Goal: Task Accomplishment & Management: Complete application form

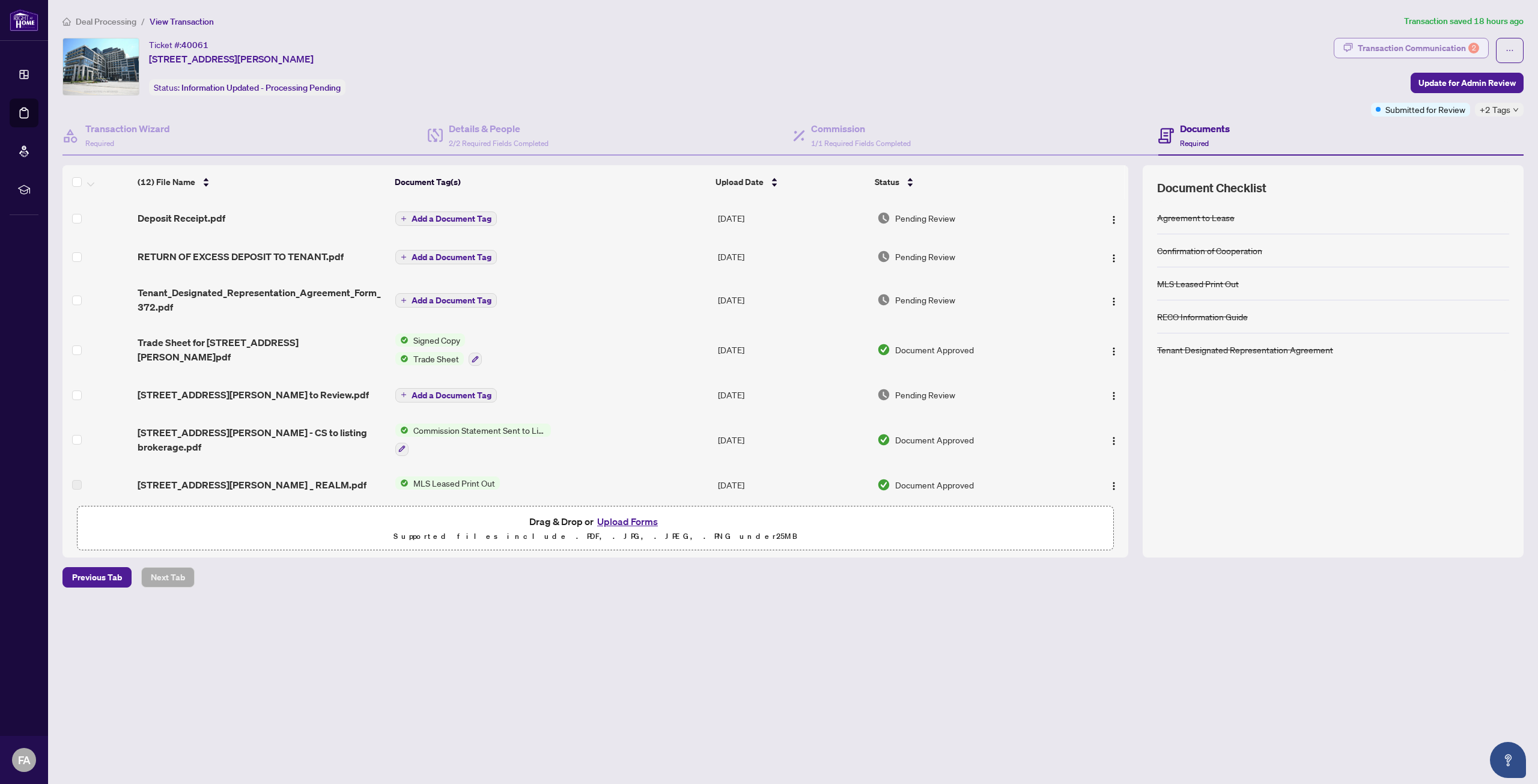
click at [1403, 50] on div "Transaction Communication 2" at bounding box center [1419, 48] width 122 height 19
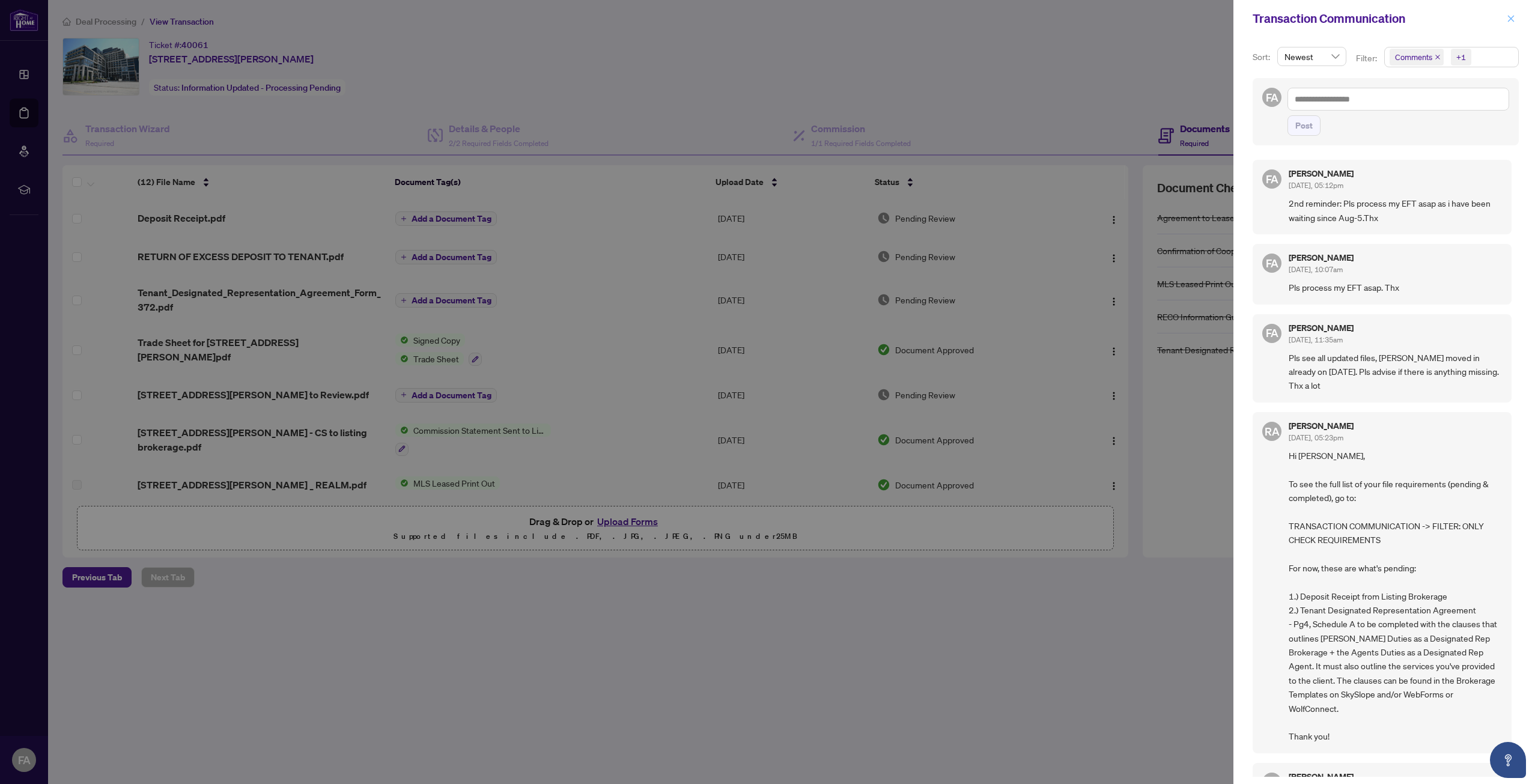
click at [1510, 21] on icon "close" at bounding box center [1511, 18] width 9 height 9
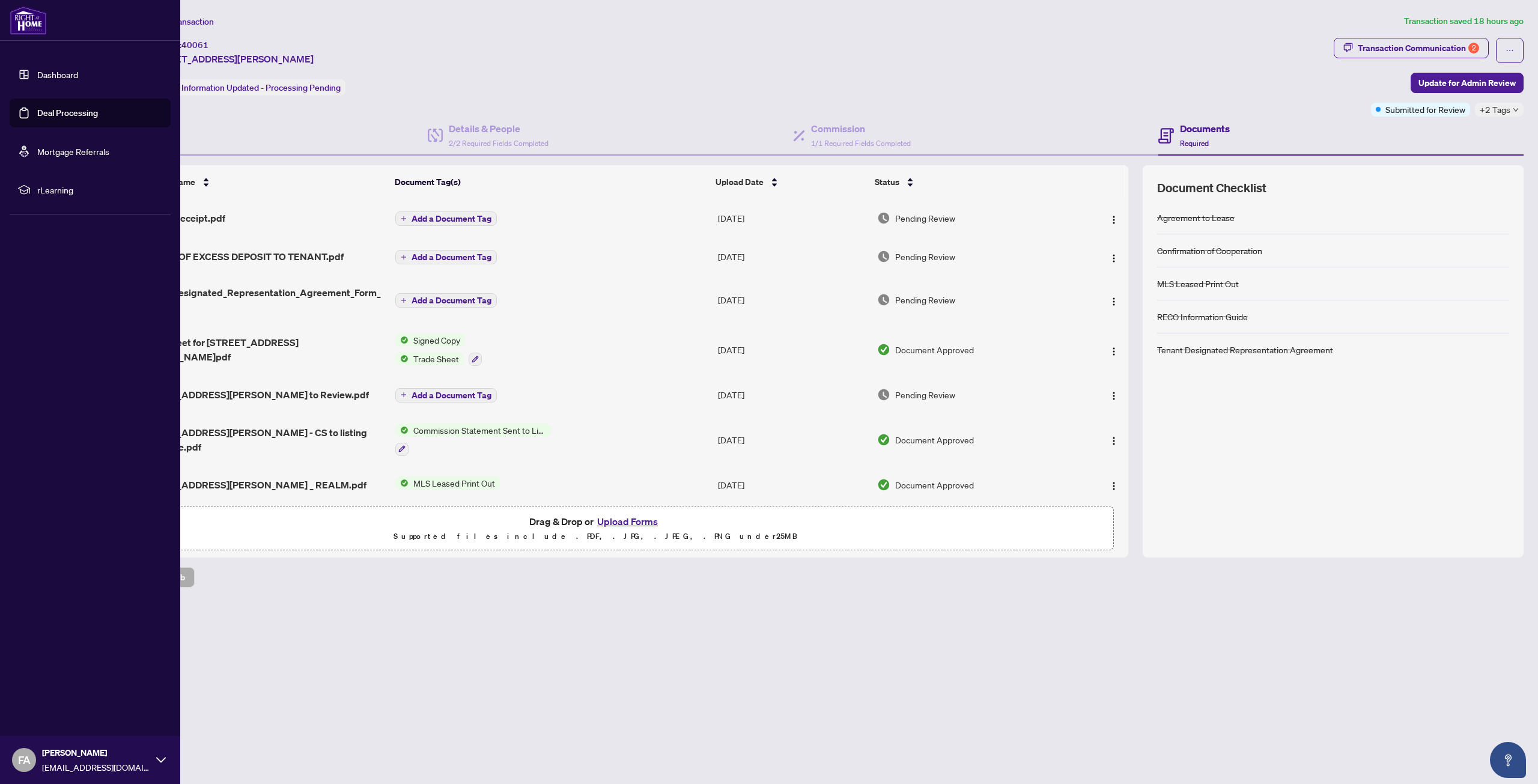
click at [38, 71] on link "Dashboard" at bounding box center [58, 74] width 41 height 11
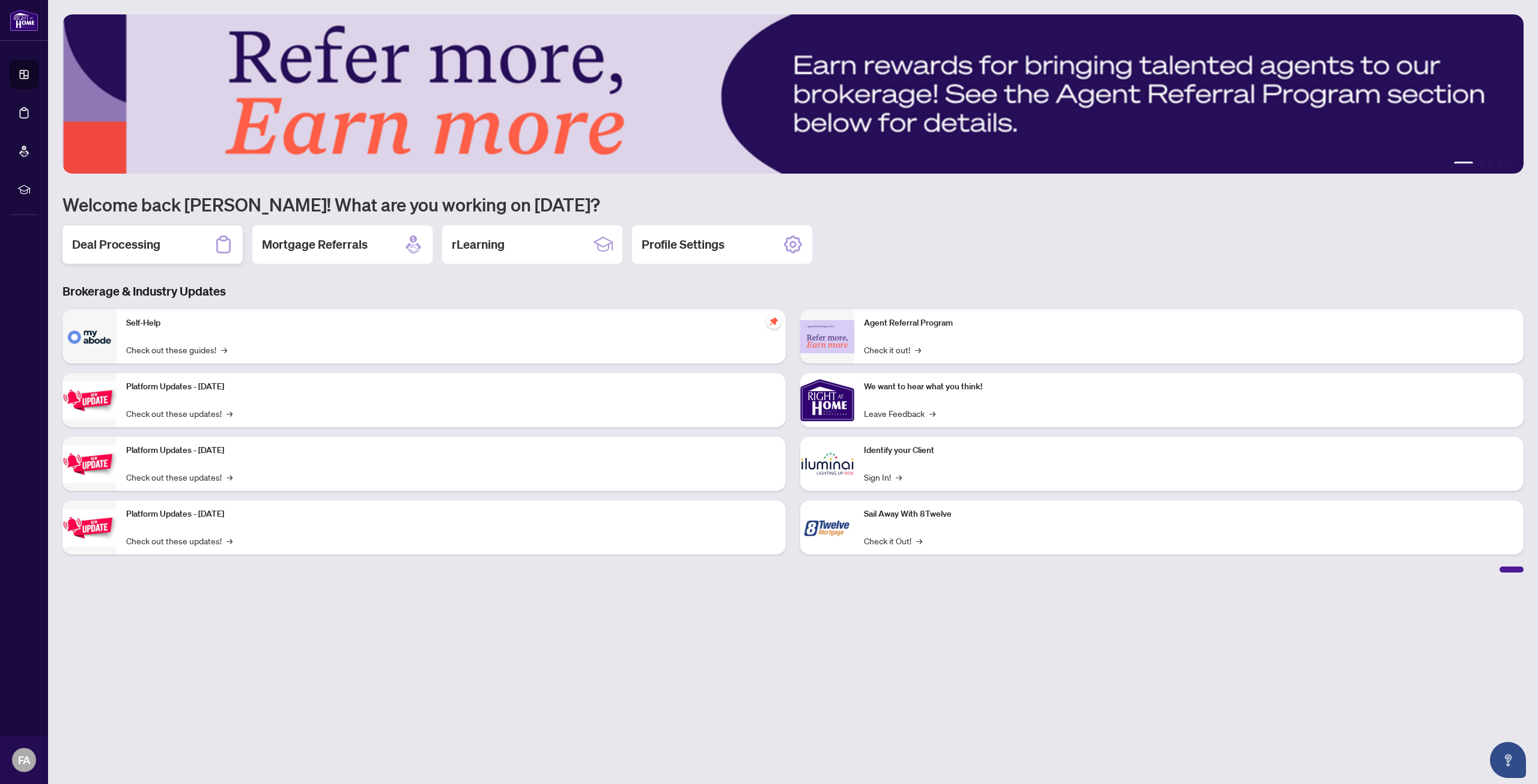
click at [140, 245] on h2 "Deal Processing" at bounding box center [116, 244] width 88 height 17
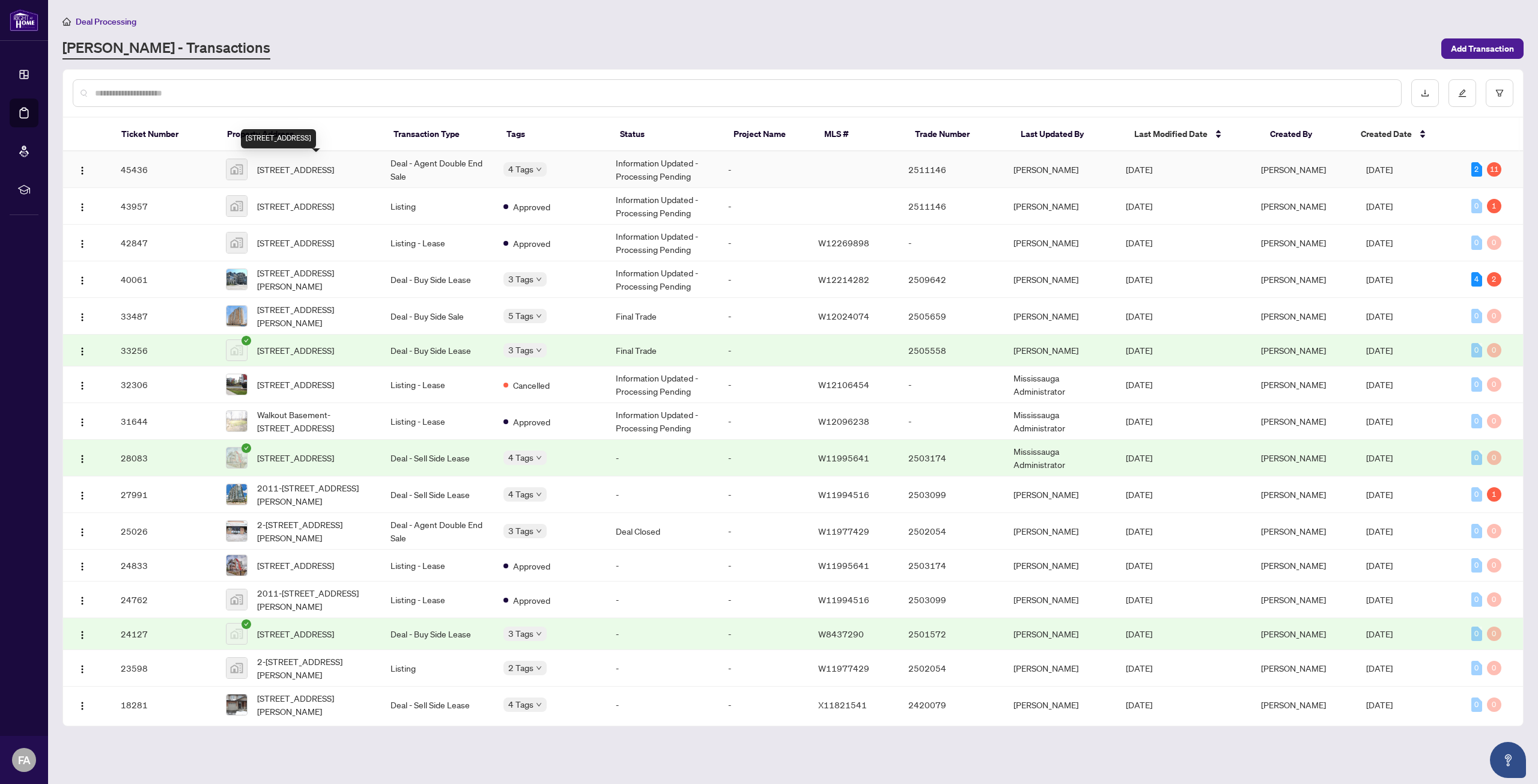
click at [320, 168] on span "[STREET_ADDRESS]" at bounding box center [296, 169] width 77 height 14
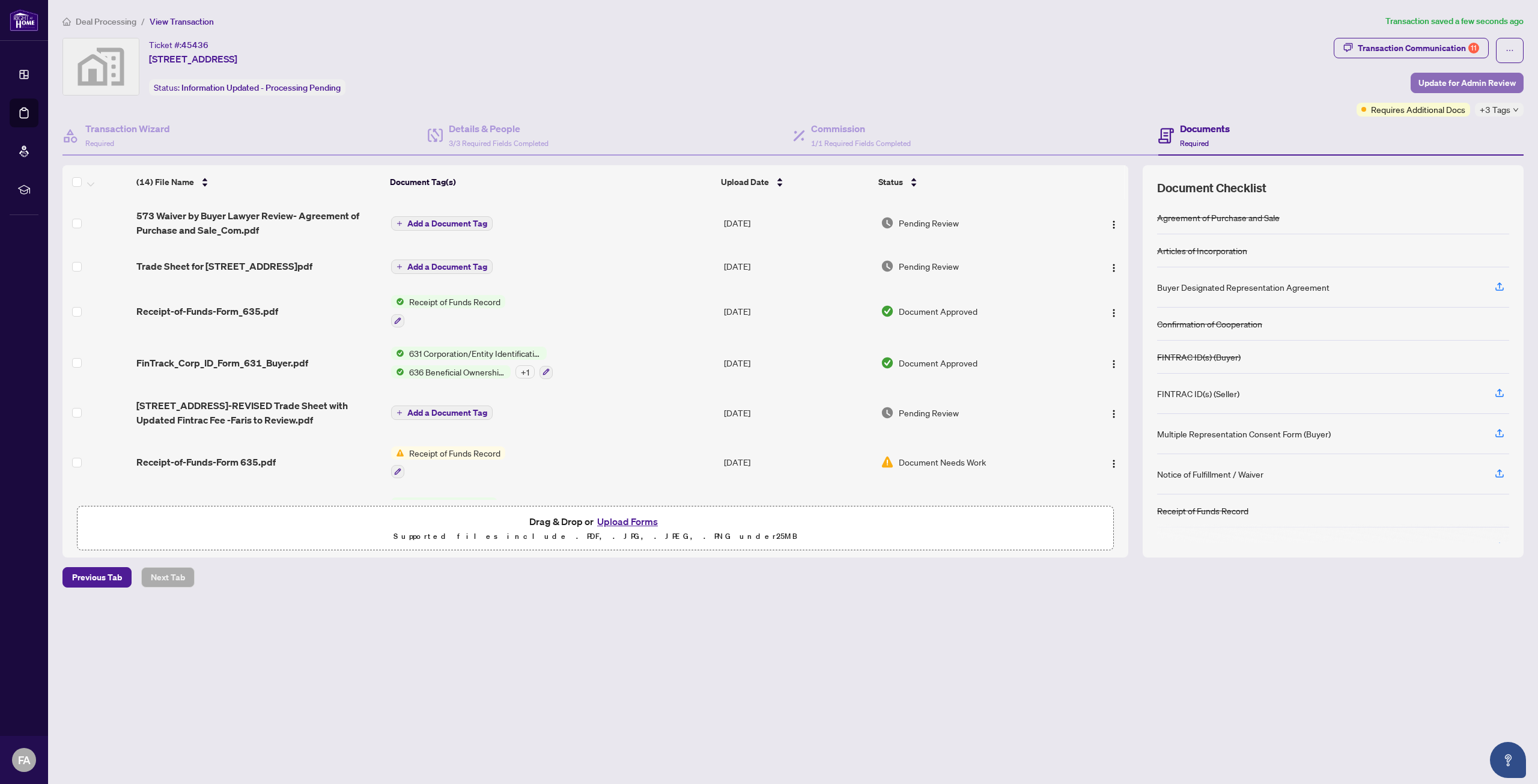
click at [1432, 82] on span "Update for Admin Review" at bounding box center [1468, 83] width 98 height 19
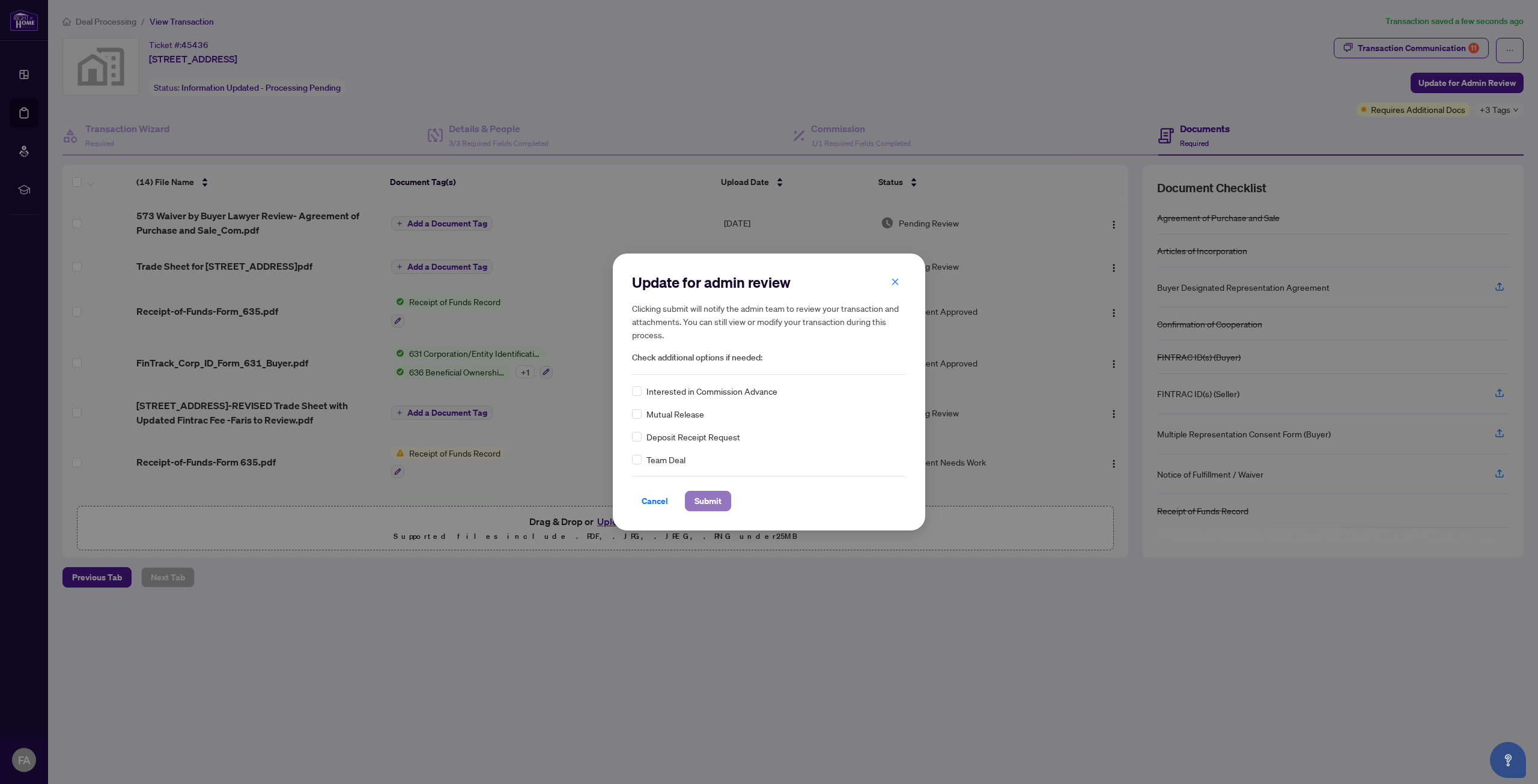
click at [707, 501] on span "Submit" at bounding box center [708, 501] width 27 height 19
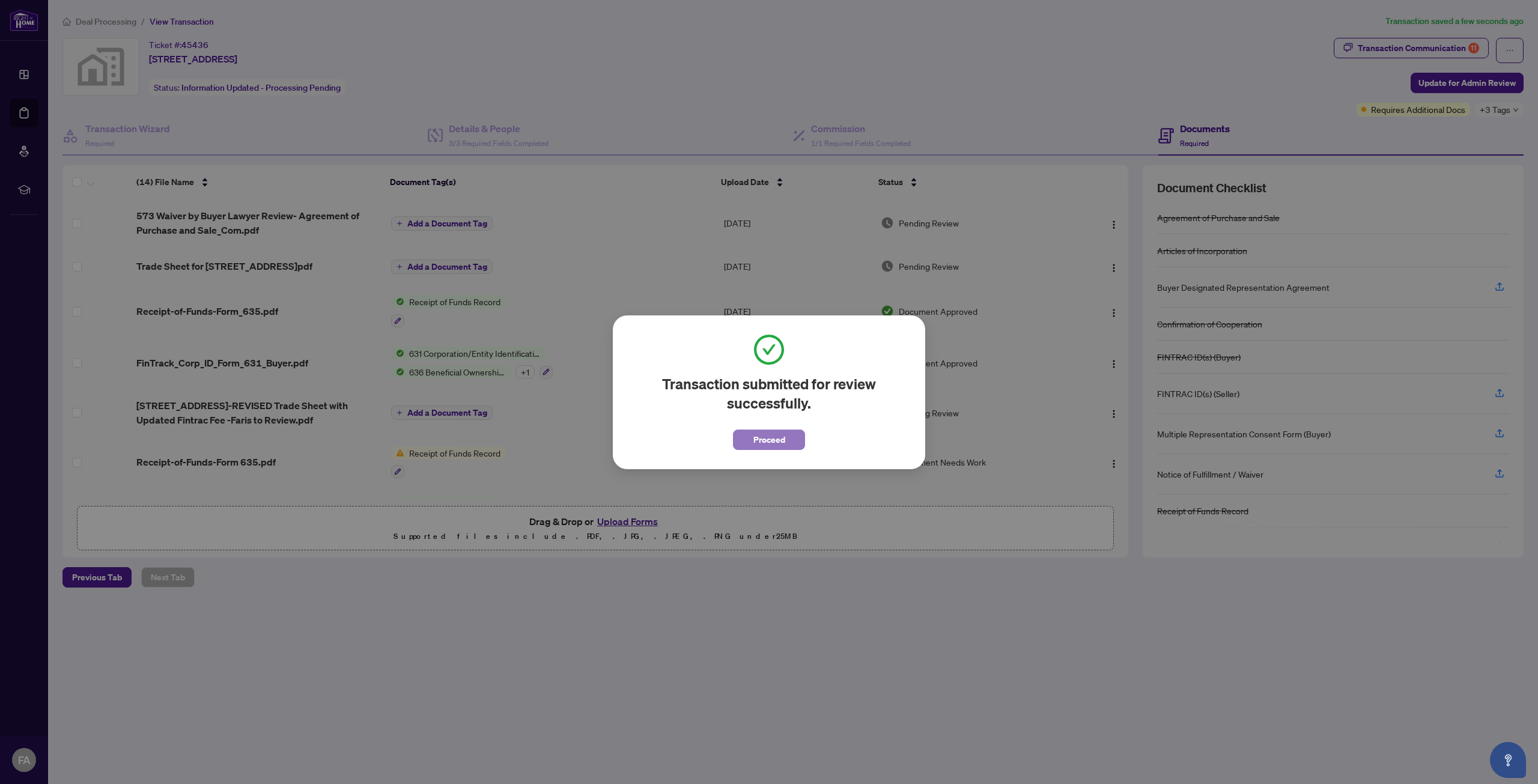
click at [778, 438] on span "Proceed" at bounding box center [770, 440] width 32 height 19
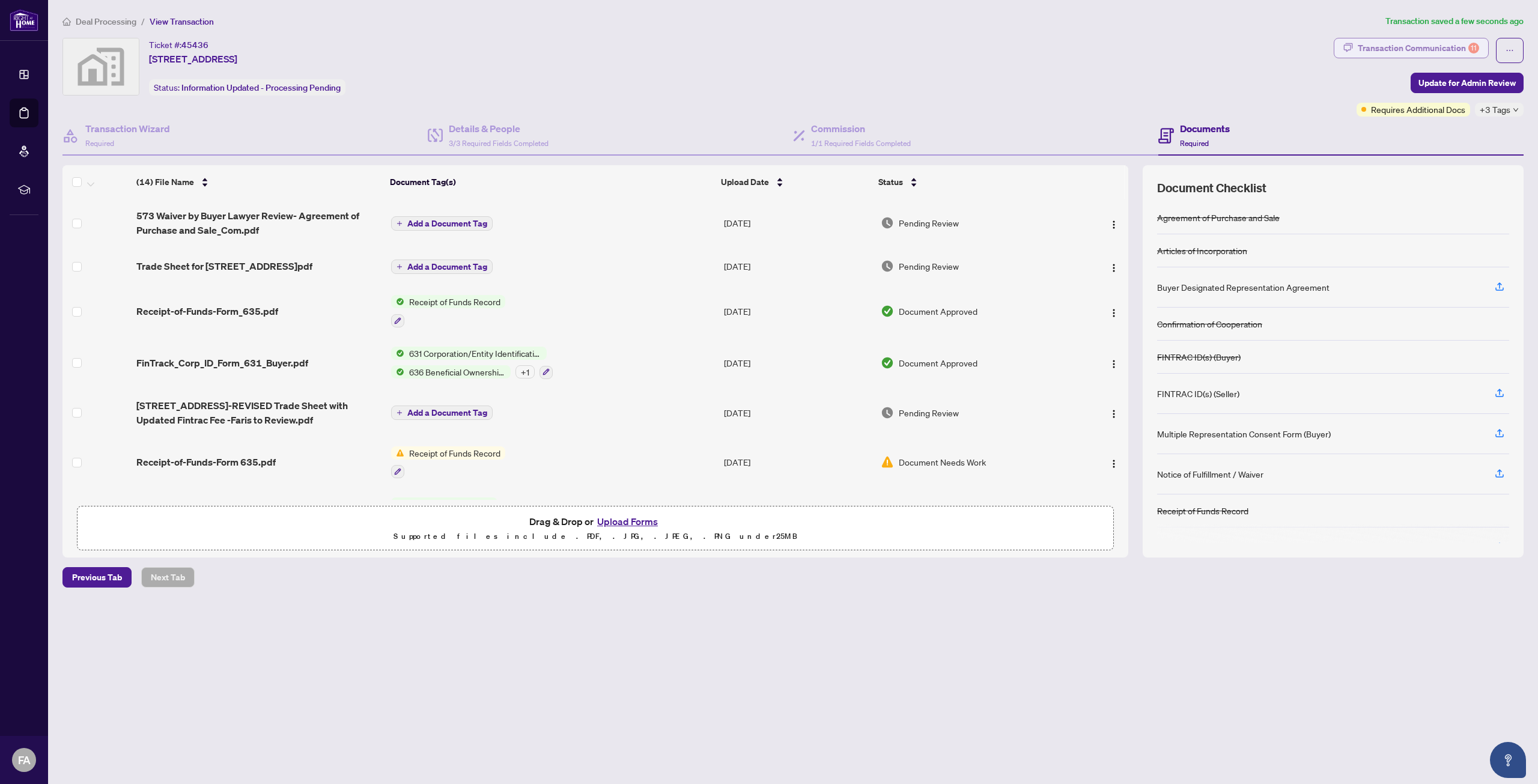
click at [1426, 50] on div "Transaction Communication 11" at bounding box center [1419, 48] width 122 height 19
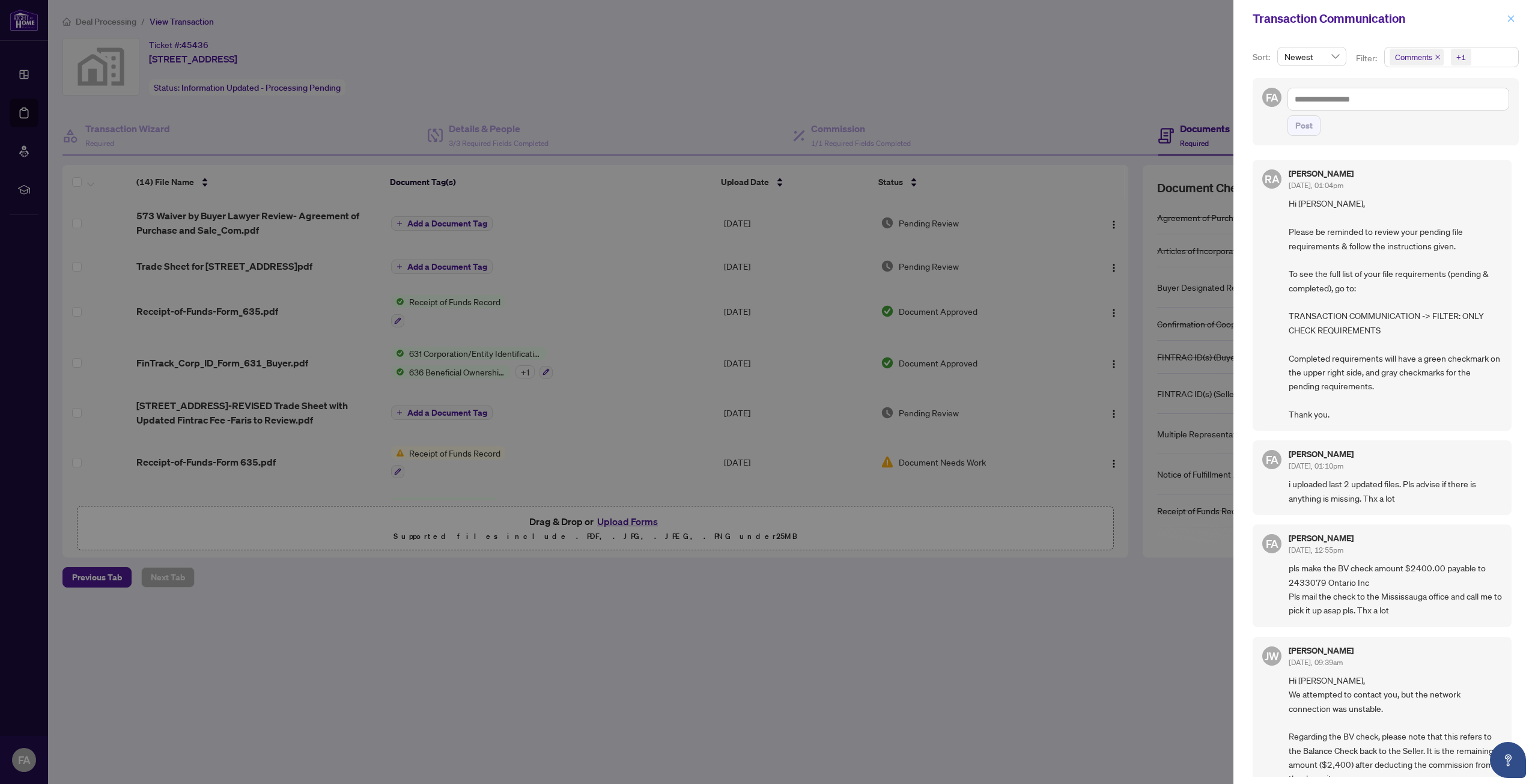
click at [1515, 21] on icon "close" at bounding box center [1511, 18] width 9 height 9
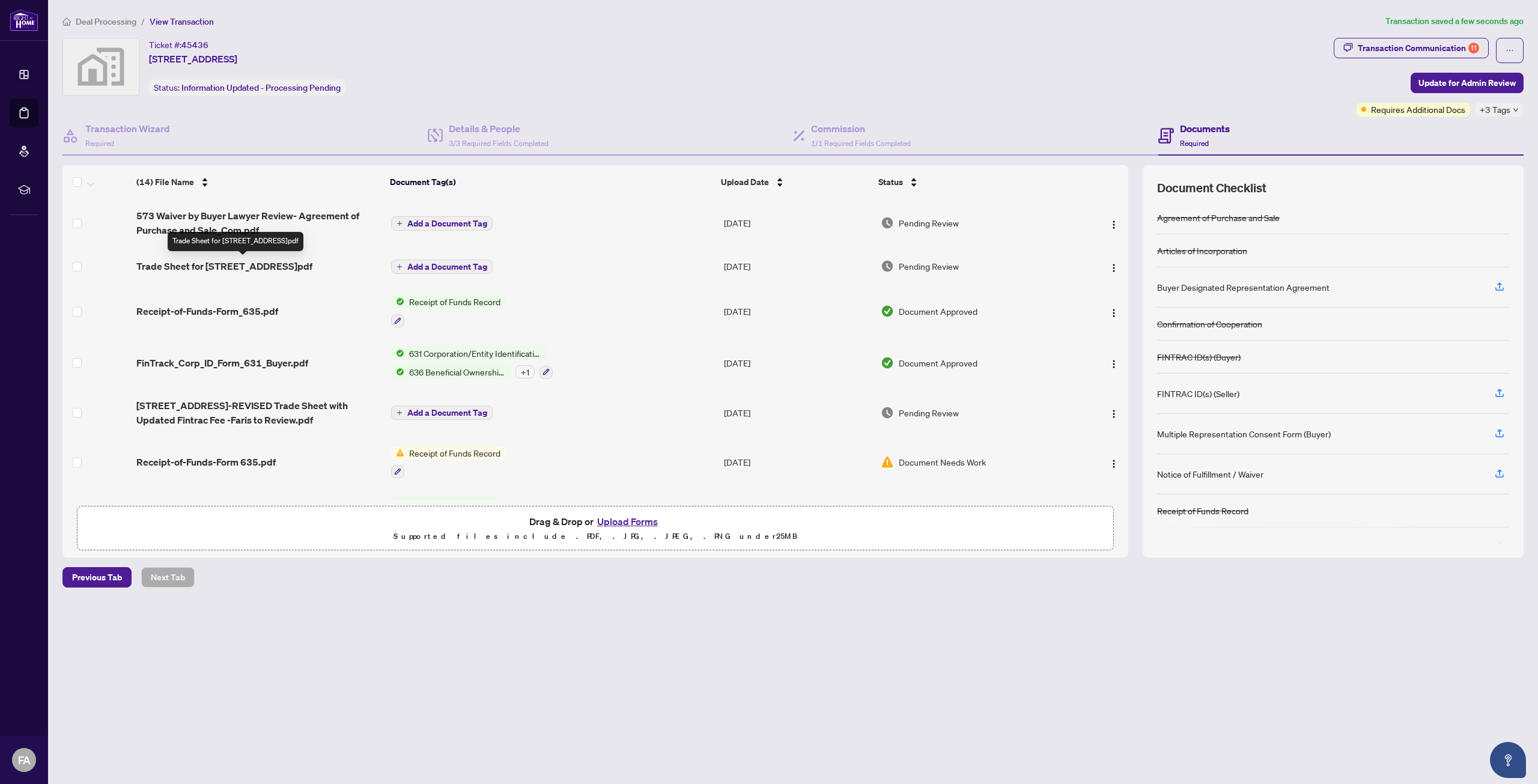
click at [299, 266] on span "Trade Sheet for [STREET_ADDRESS]pdf" at bounding box center [224, 266] width 176 height 14
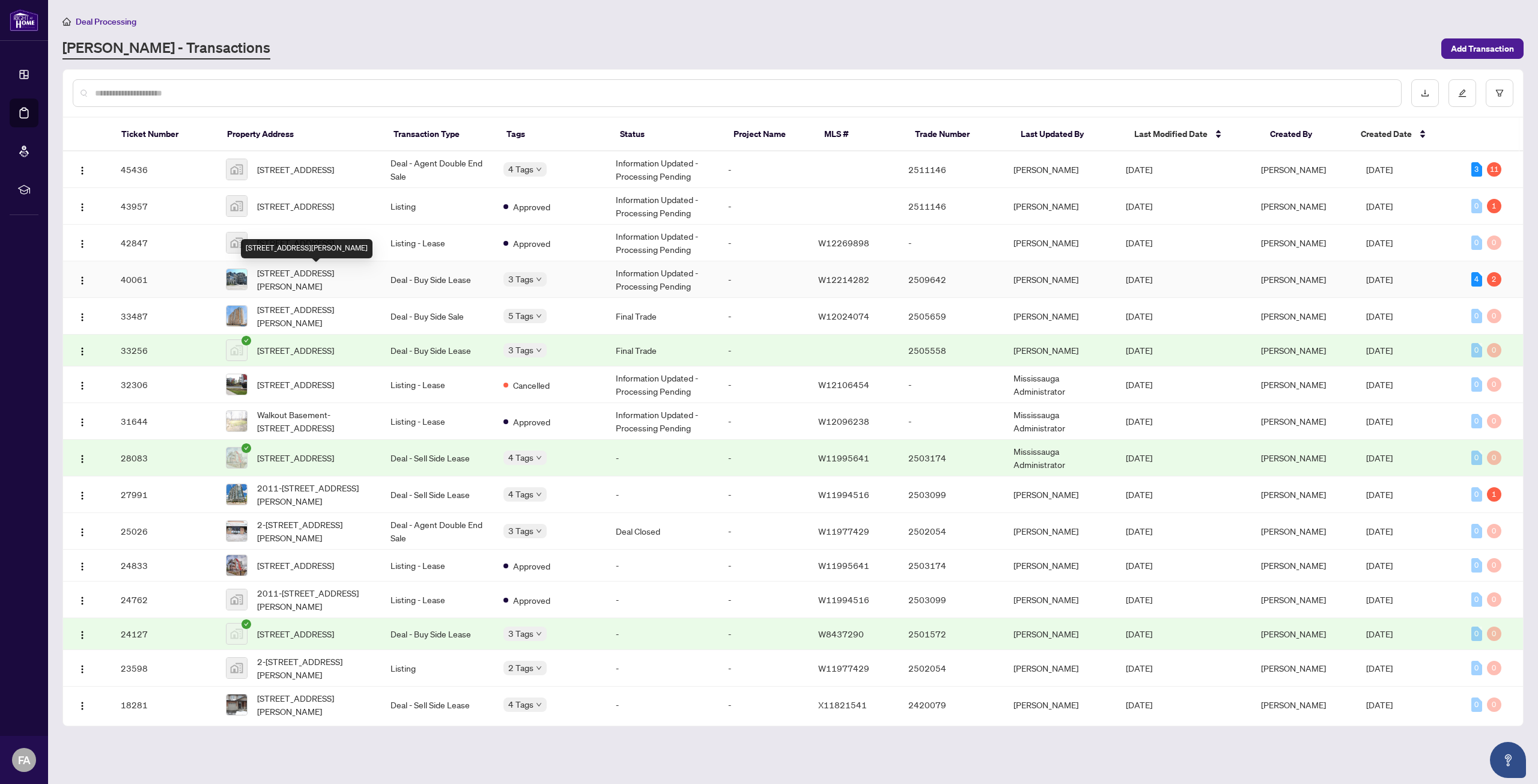
click at [321, 283] on span "[STREET_ADDRESS][PERSON_NAME]" at bounding box center [314, 279] width 115 height 26
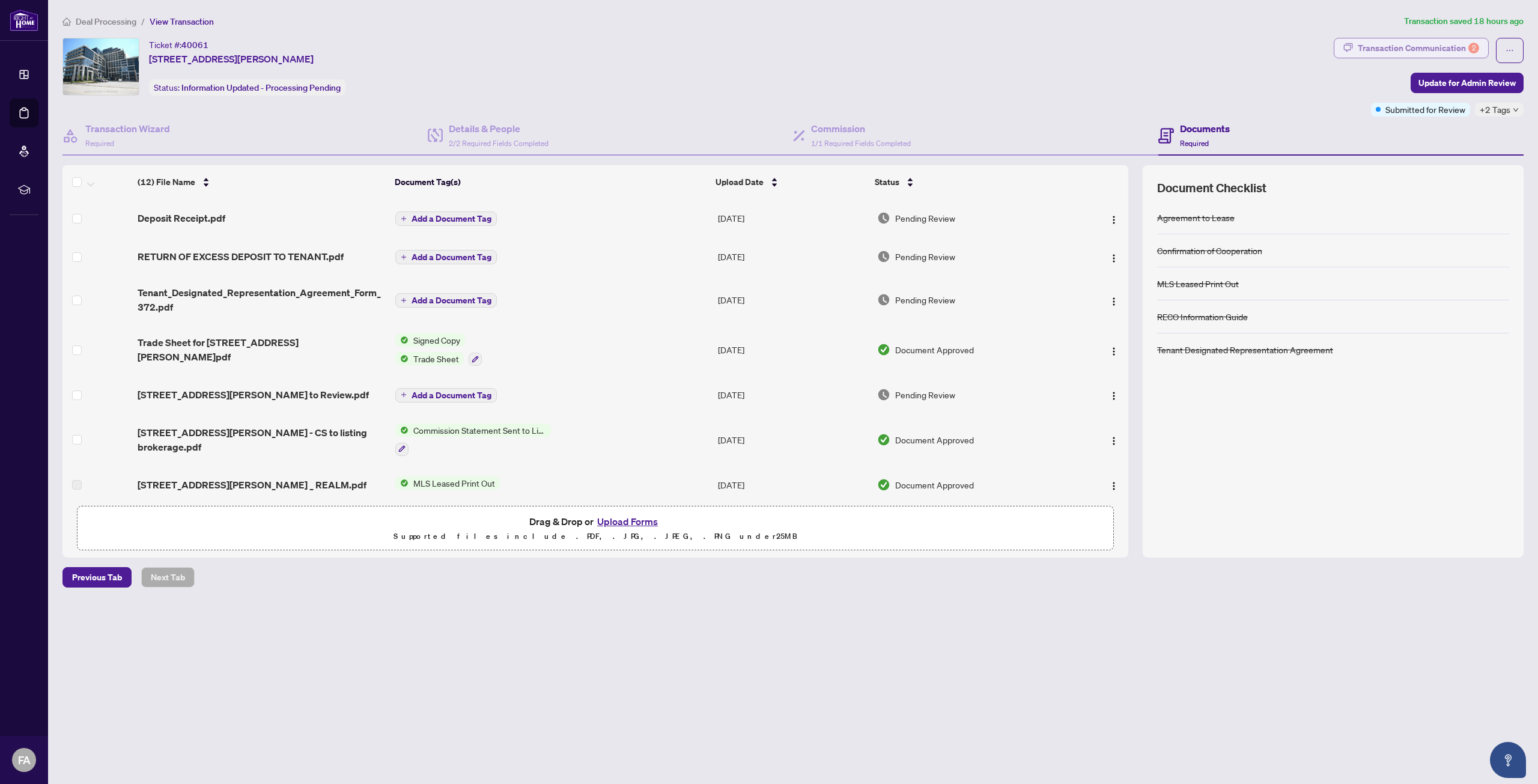
click at [1388, 50] on div "Transaction Communication 2" at bounding box center [1419, 48] width 122 height 19
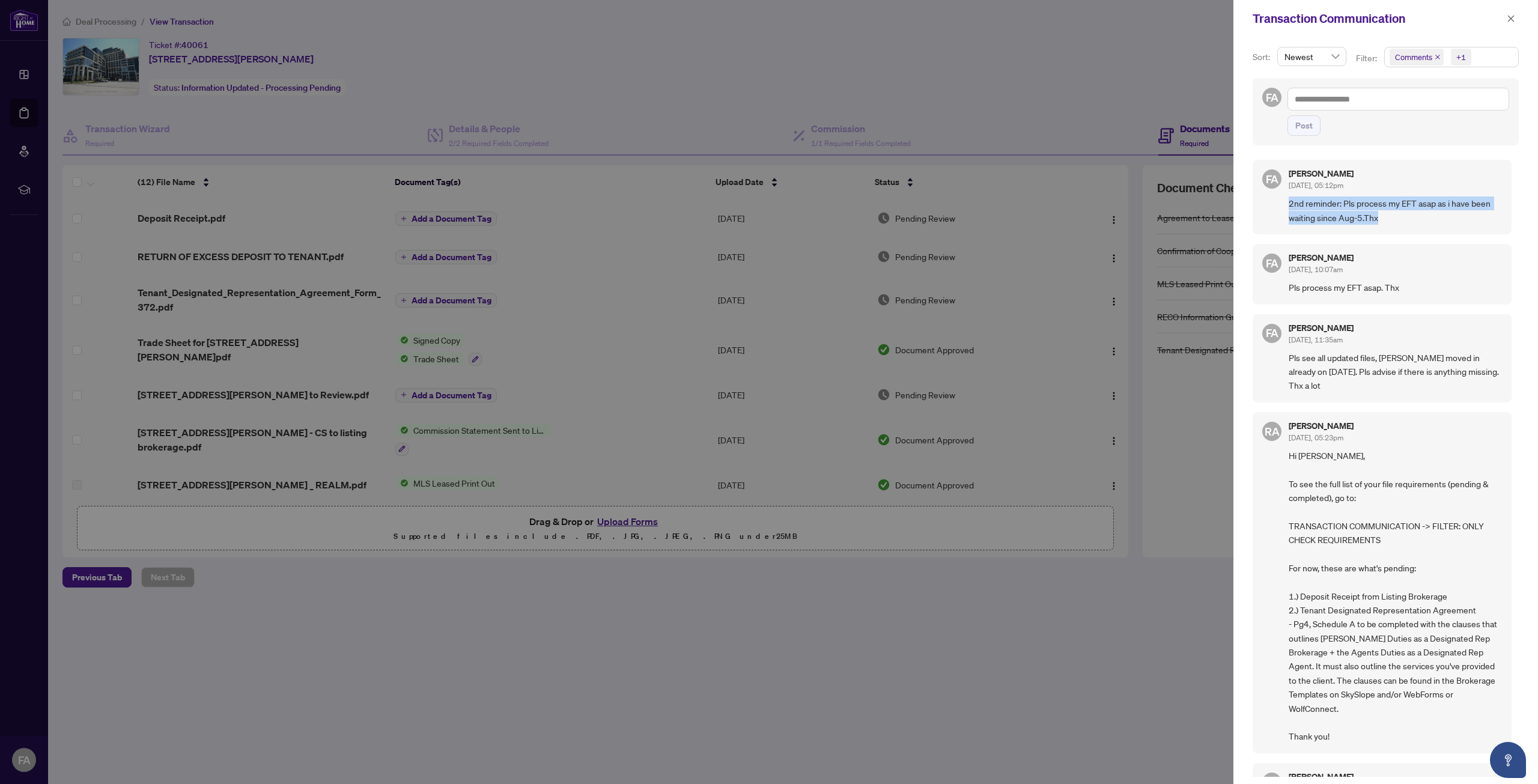
drag, startPoint x: 1387, startPoint y: 220, endPoint x: 1302, endPoint y: 195, distance: 88.6
click at [1281, 206] on div "[PERSON_NAME] [DATE], 05:12pm 2nd reminder: Pls process my EFT asap as i have b…" at bounding box center [1382, 197] width 259 height 74
copy span "2nd reminder: Pls process my EFT asap as i have been waiting since Aug-5.Thx"
click at [1328, 101] on textarea at bounding box center [1399, 99] width 222 height 23
paste textarea "**********"
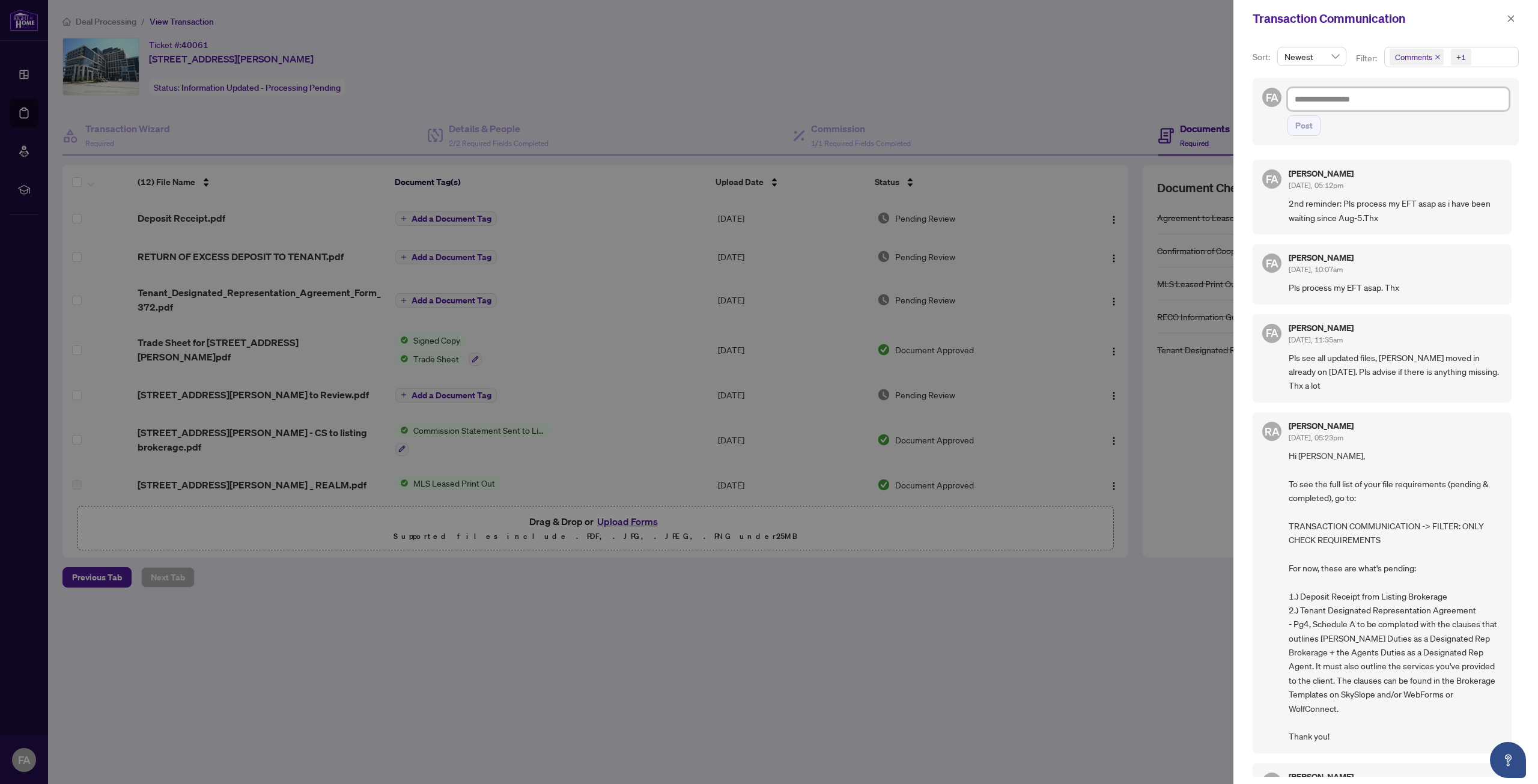
type textarea "**********"
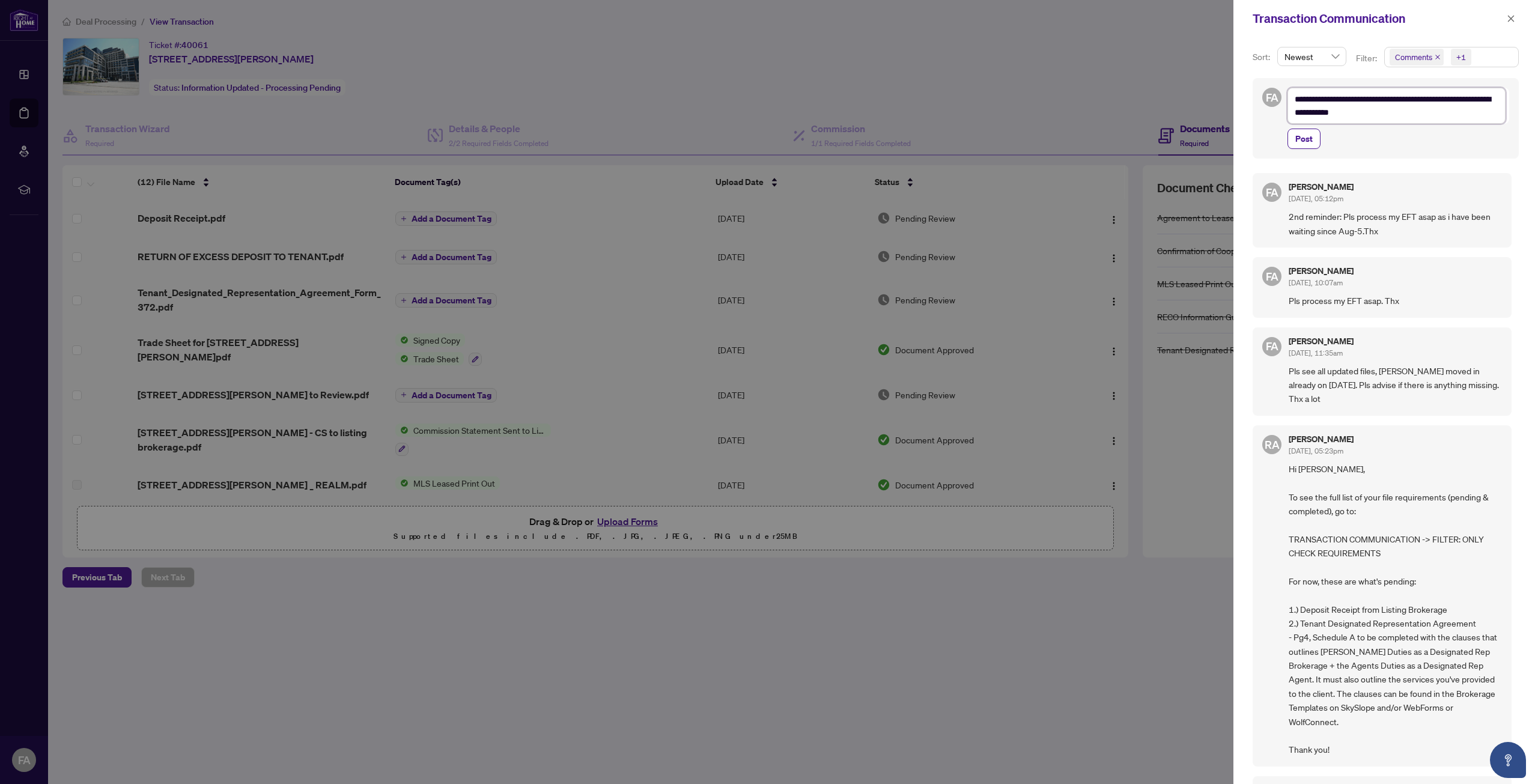
click at [1309, 103] on textarea "**********" at bounding box center [1397, 106] width 218 height 36
type textarea "**********"
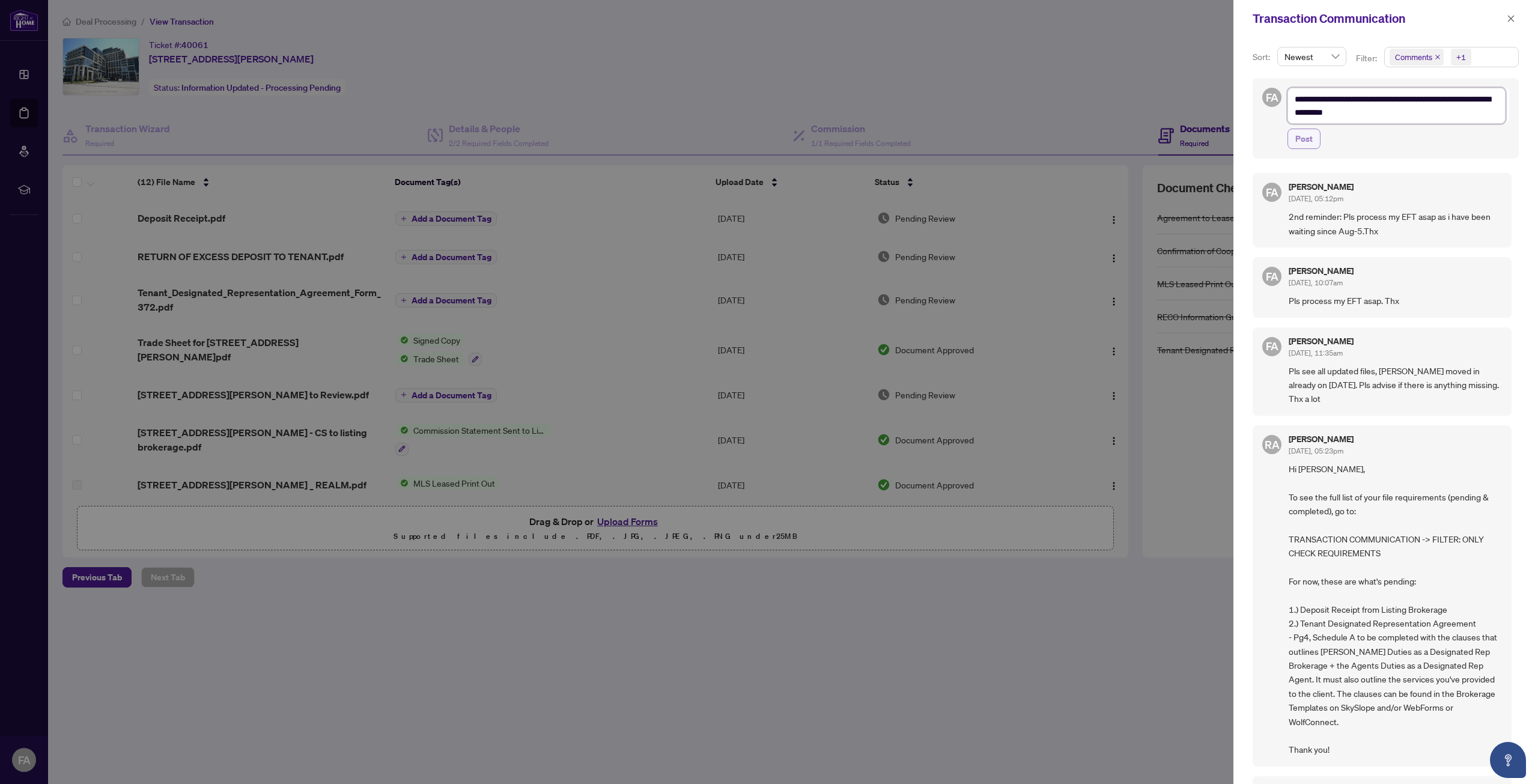
type textarea "**********"
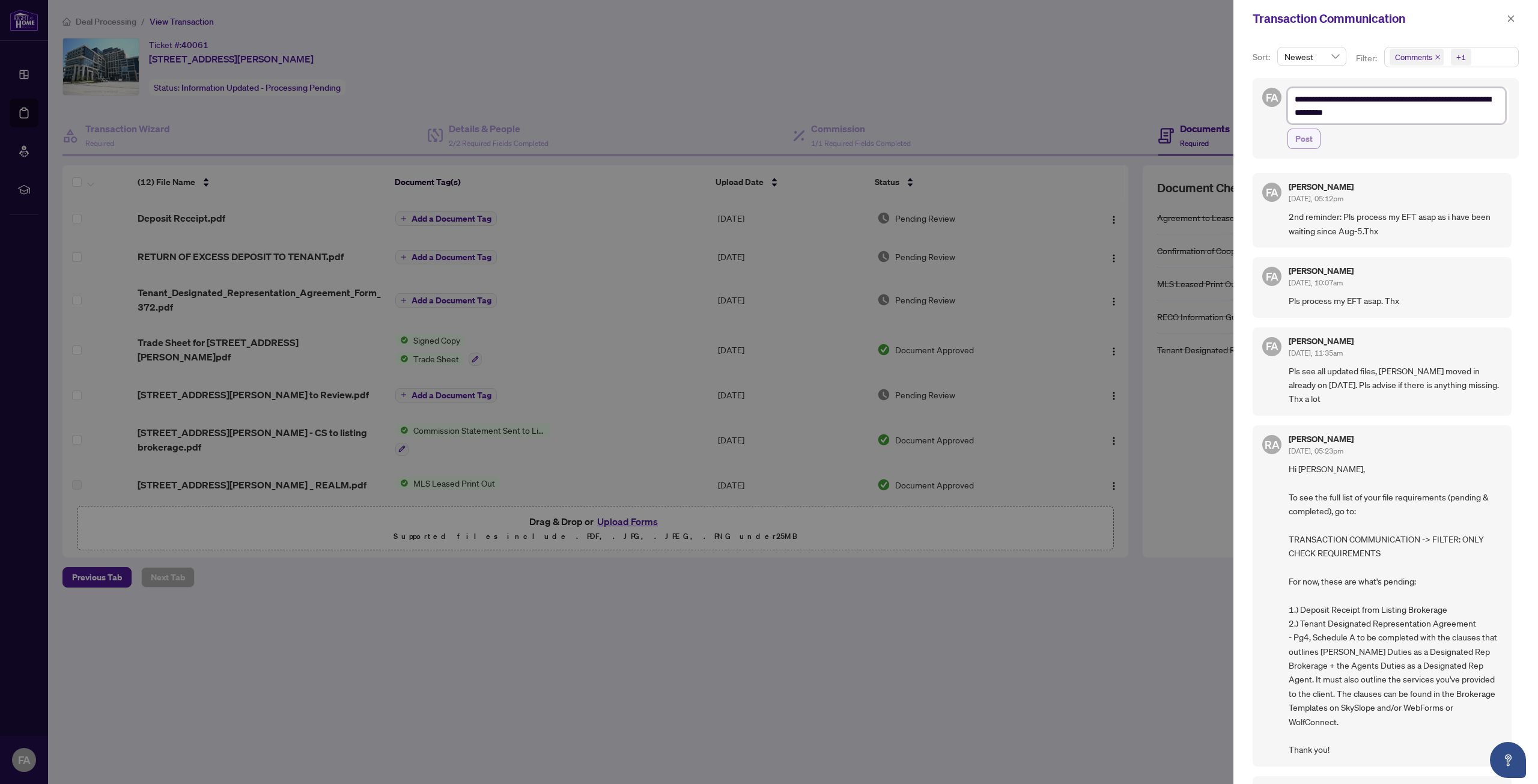
type textarea "**********"
click at [1298, 141] on span "Post" at bounding box center [1304, 139] width 18 height 19
type textarea "**********"
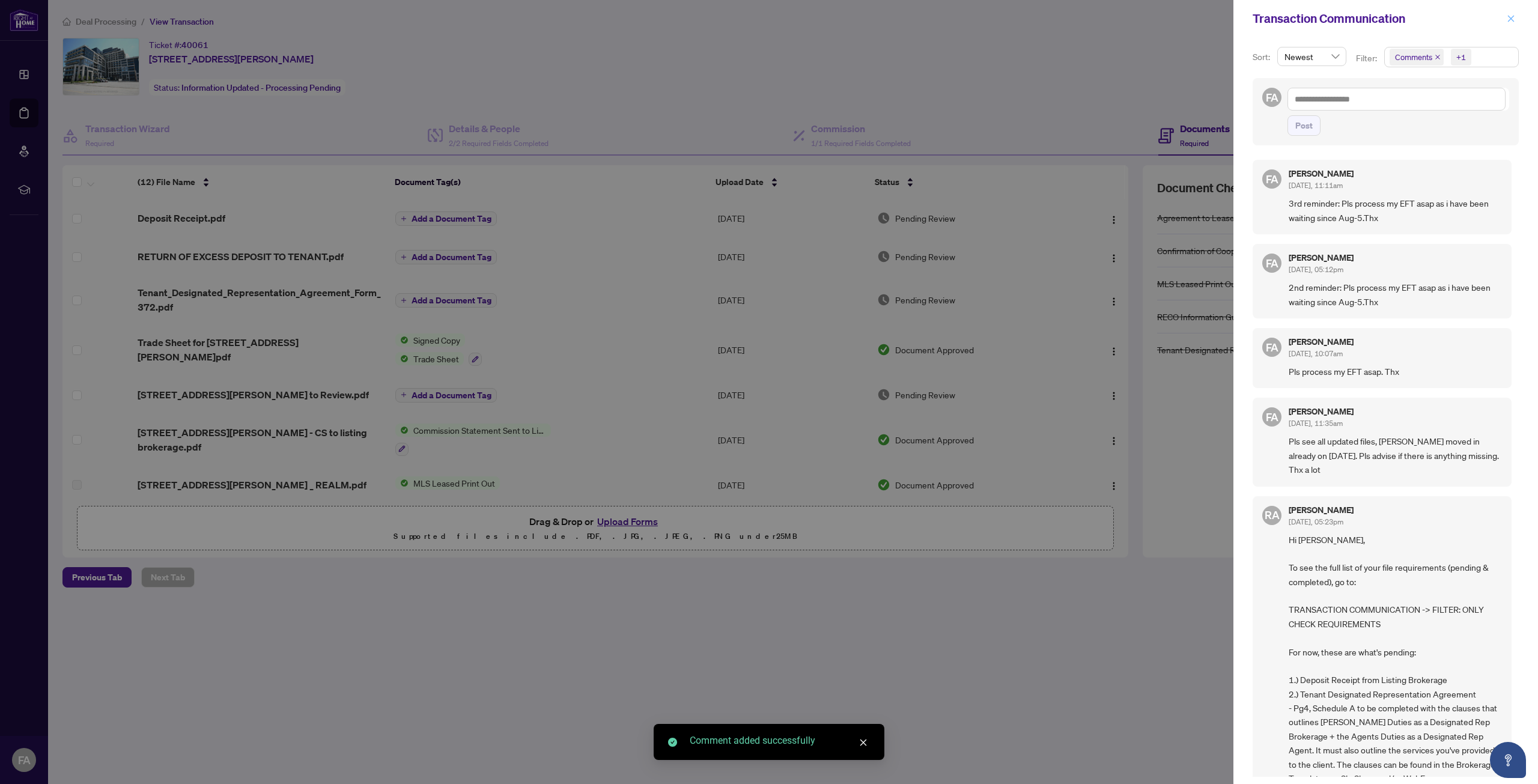
click at [1512, 15] on icon "close" at bounding box center [1511, 18] width 9 height 9
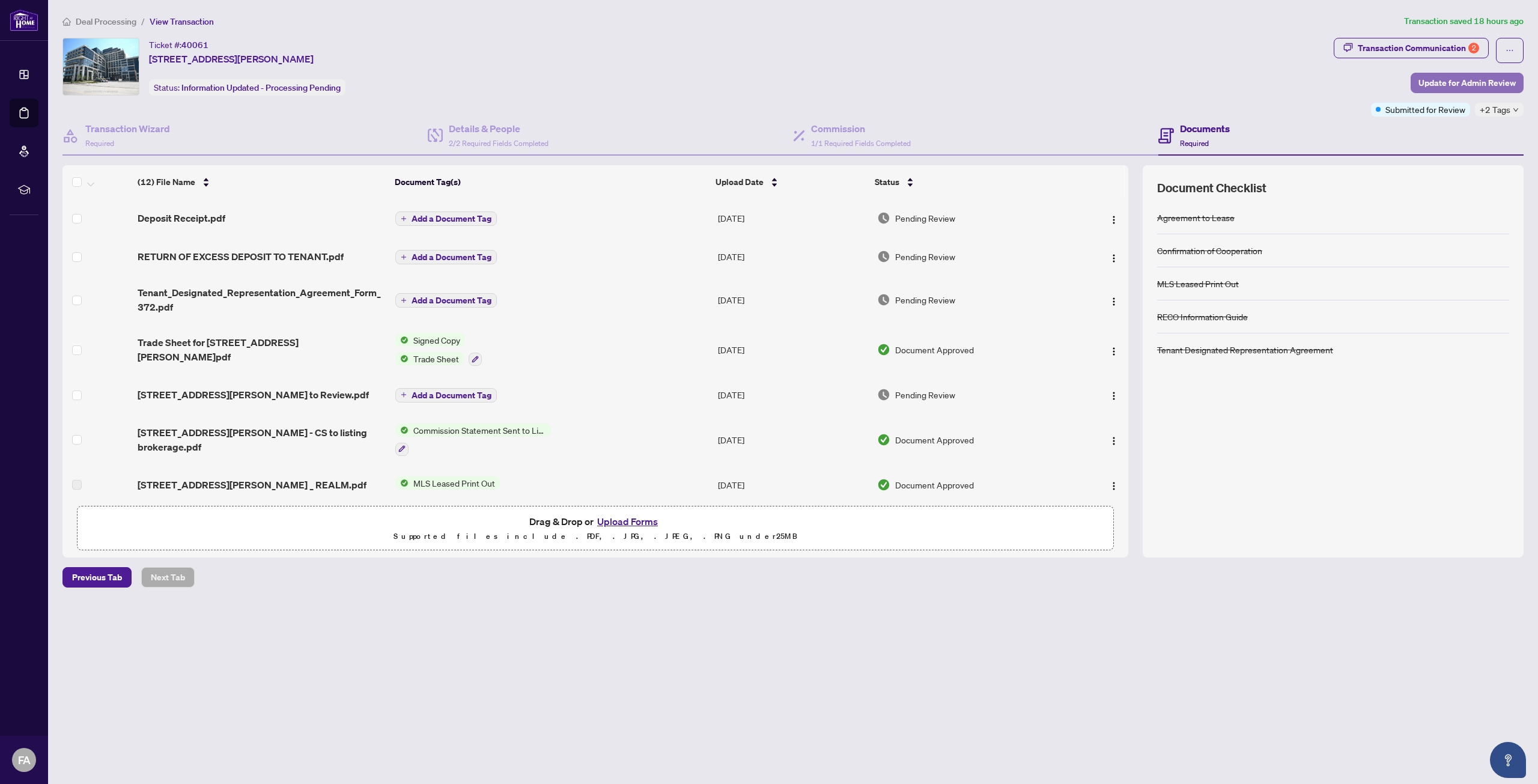
click at [1455, 83] on span "Update for Admin Review" at bounding box center [1468, 83] width 98 height 19
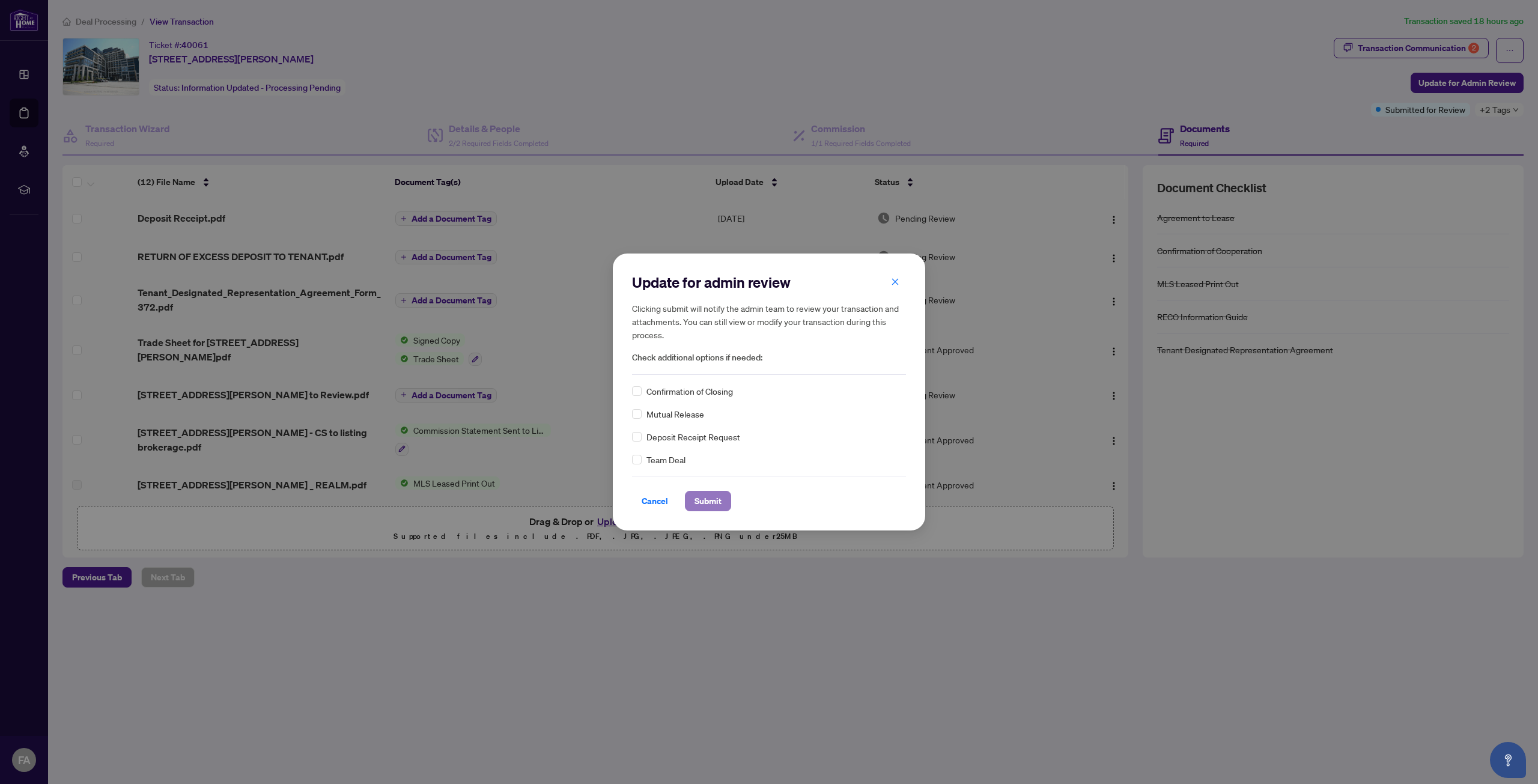
click at [701, 496] on span "Submit" at bounding box center [708, 501] width 27 height 19
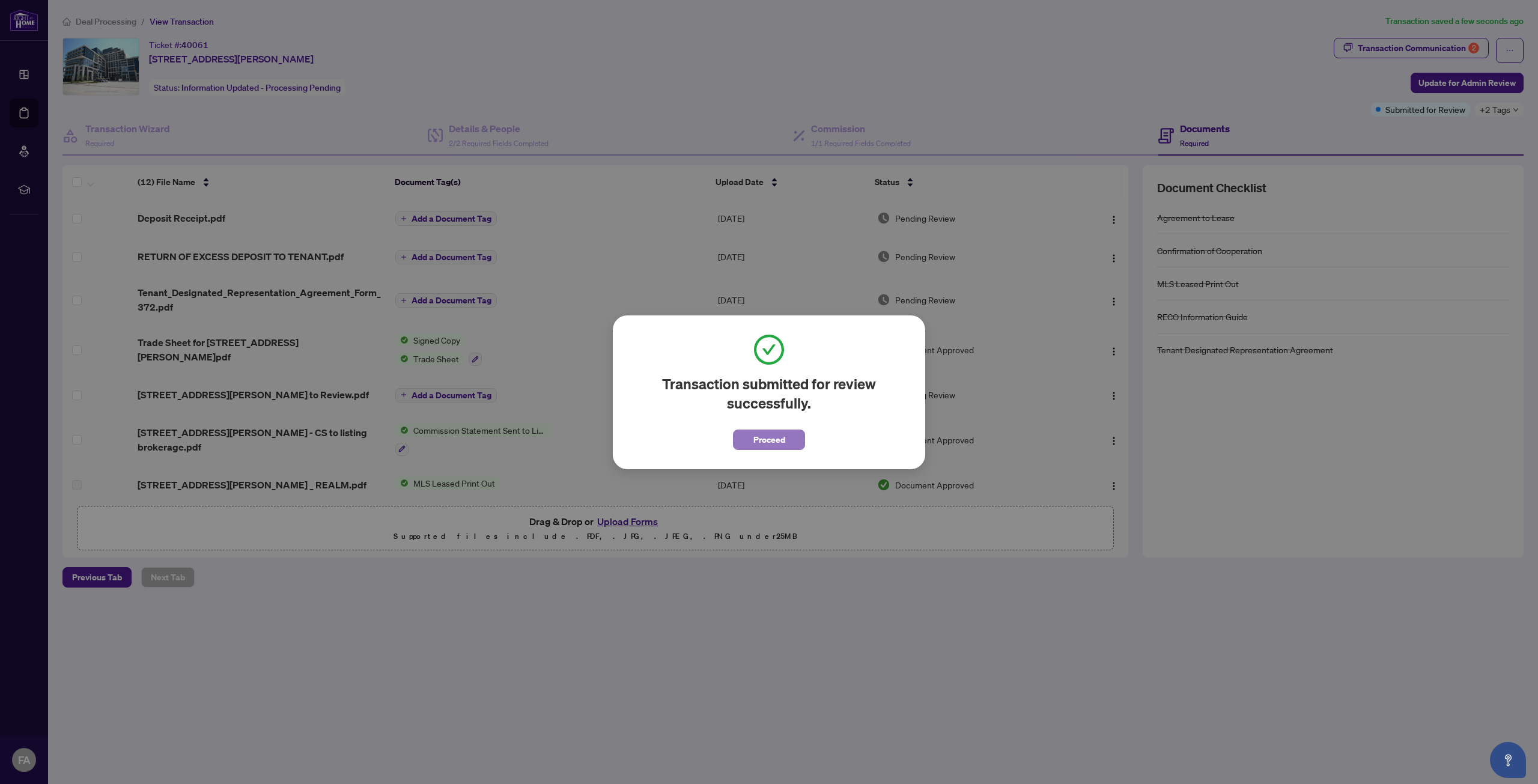
click at [762, 444] on span "Proceed" at bounding box center [770, 440] width 32 height 19
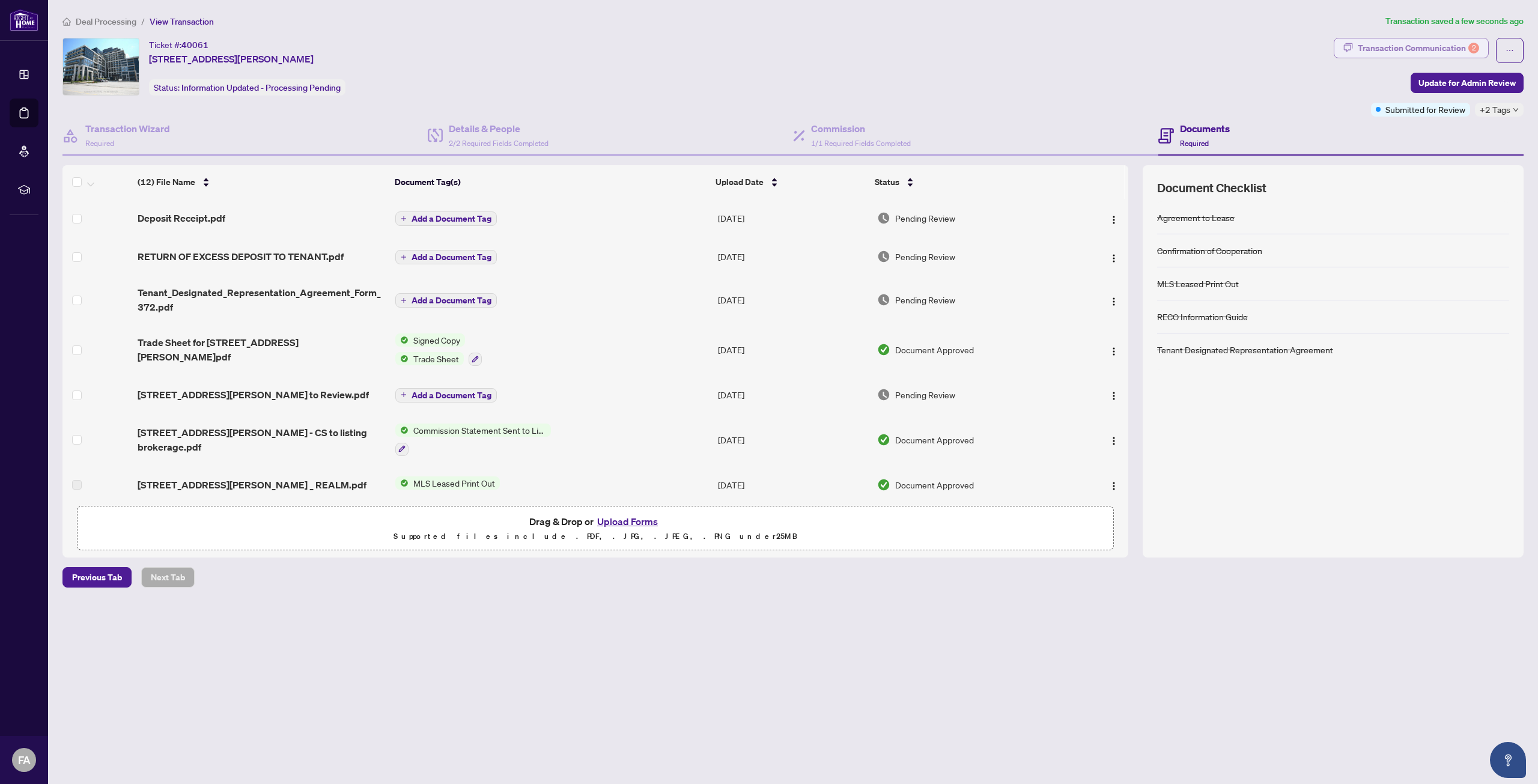
click at [1423, 50] on div "Transaction Communication 2" at bounding box center [1419, 48] width 122 height 19
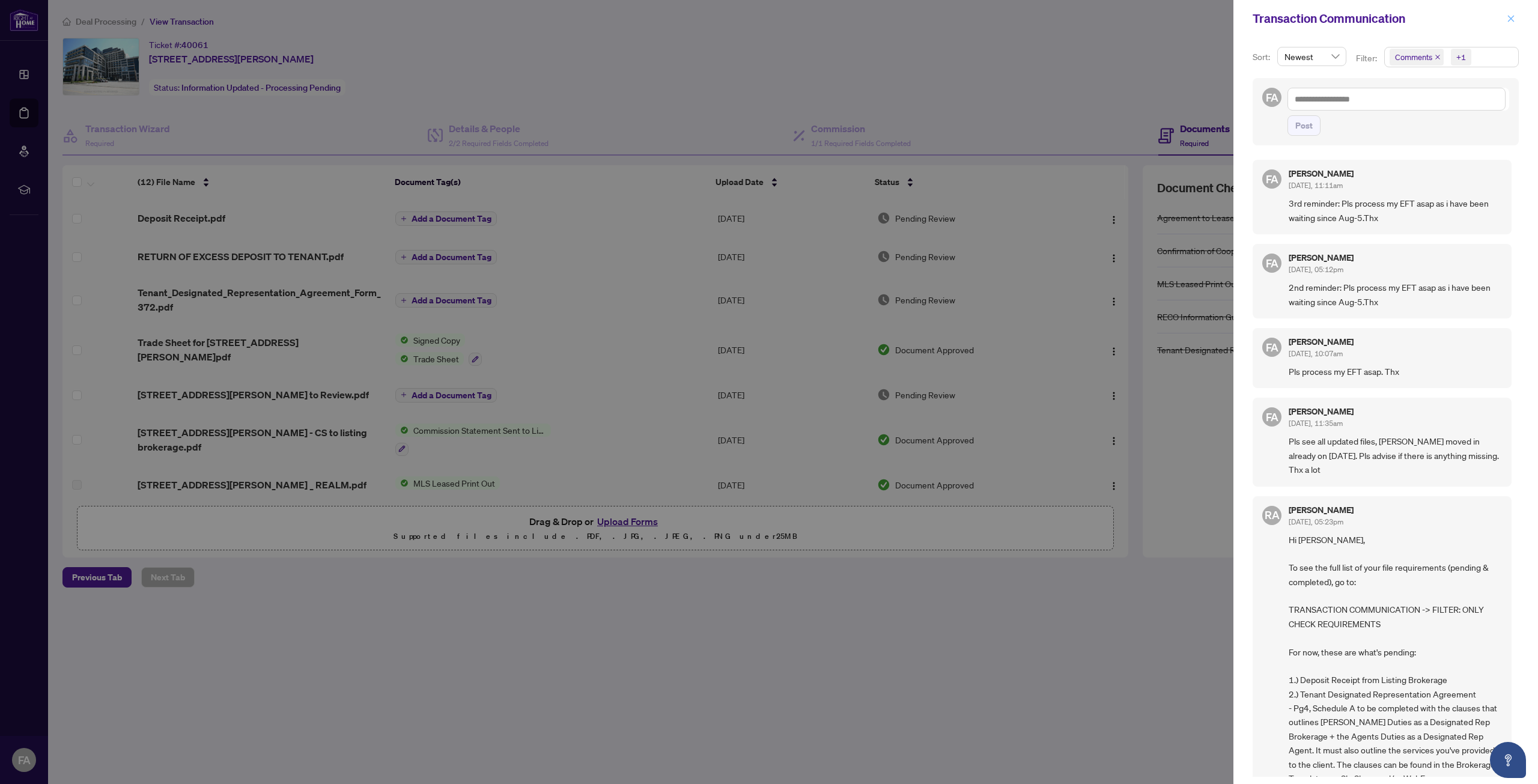
click at [1508, 14] on span "button" at bounding box center [1511, 18] width 9 height 19
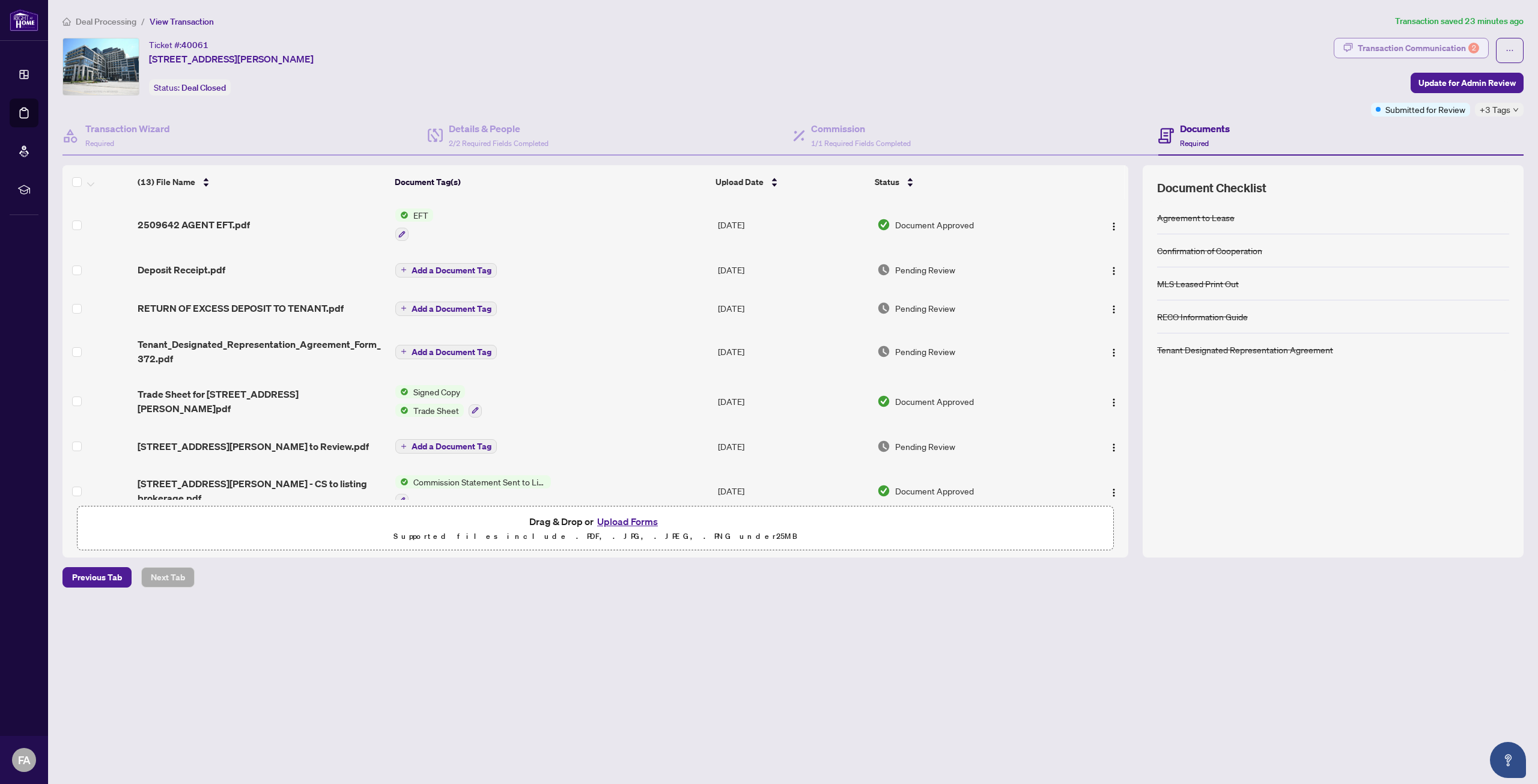
click at [1401, 53] on div "Transaction Communication 2" at bounding box center [1419, 48] width 122 height 19
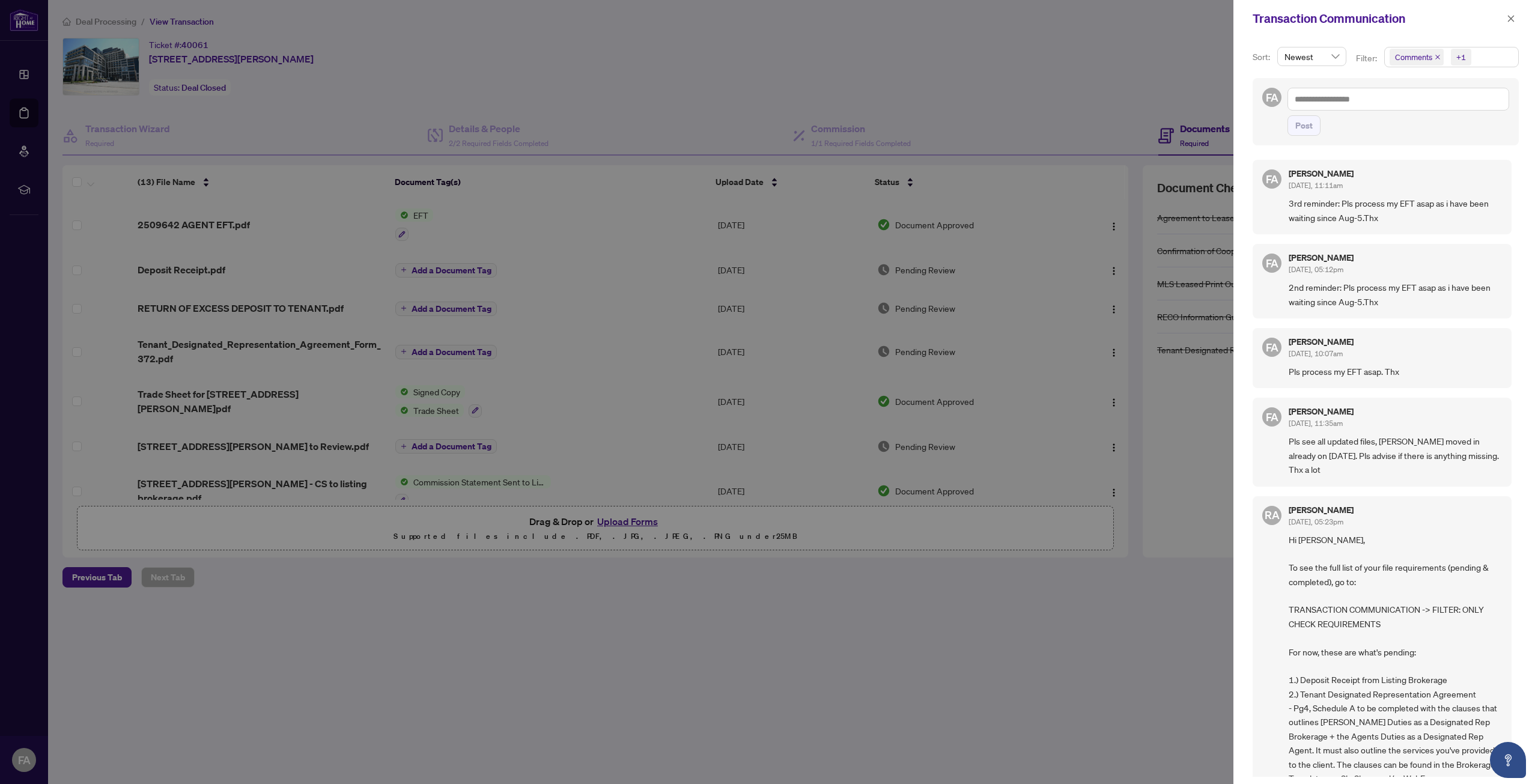
click at [973, 84] on div at bounding box center [769, 392] width 1538 height 784
click at [1509, 22] on icon "close" at bounding box center [1511, 18] width 9 height 9
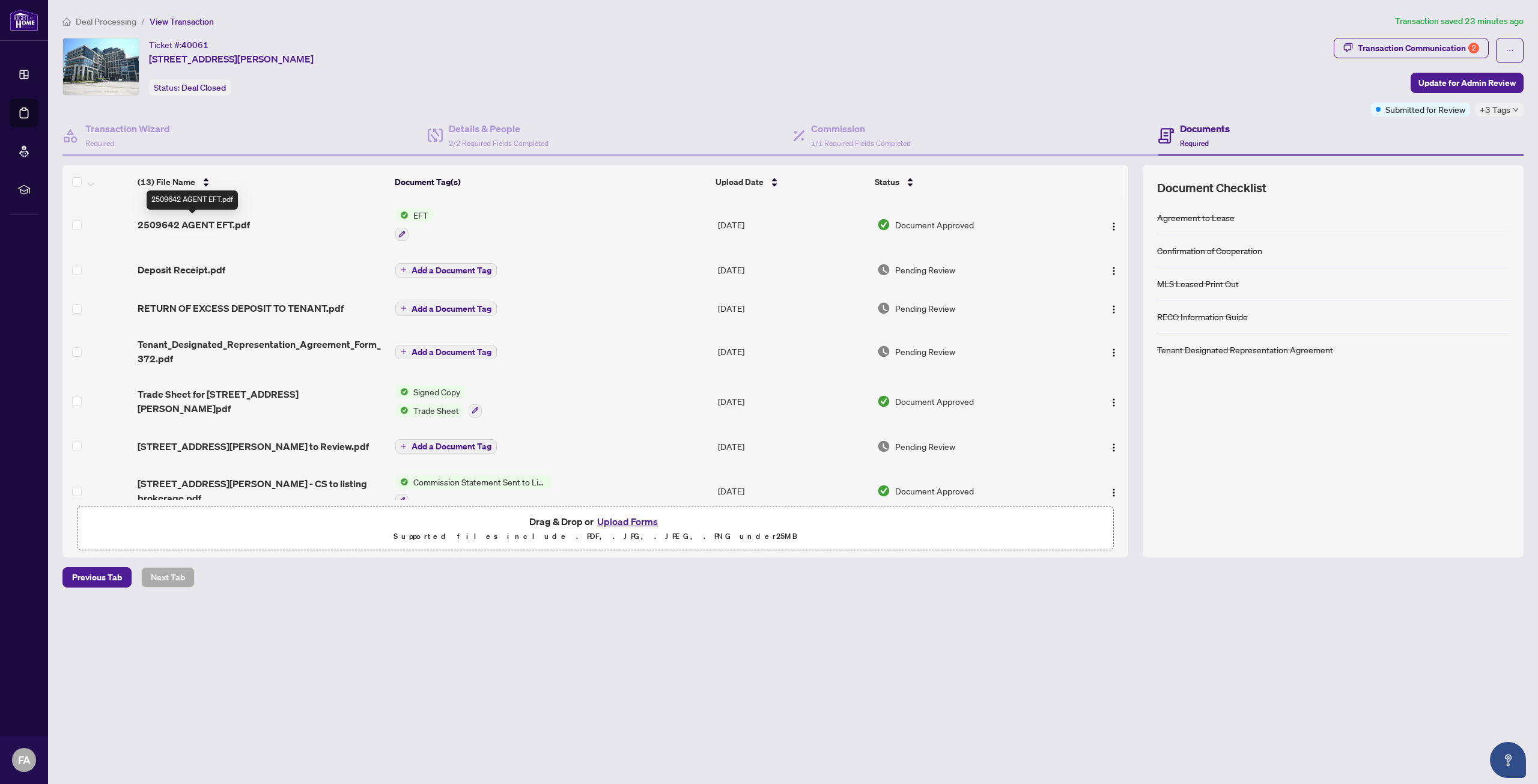
click at [216, 224] on span "2509642 AGENT EFT.pdf" at bounding box center [194, 225] width 112 height 14
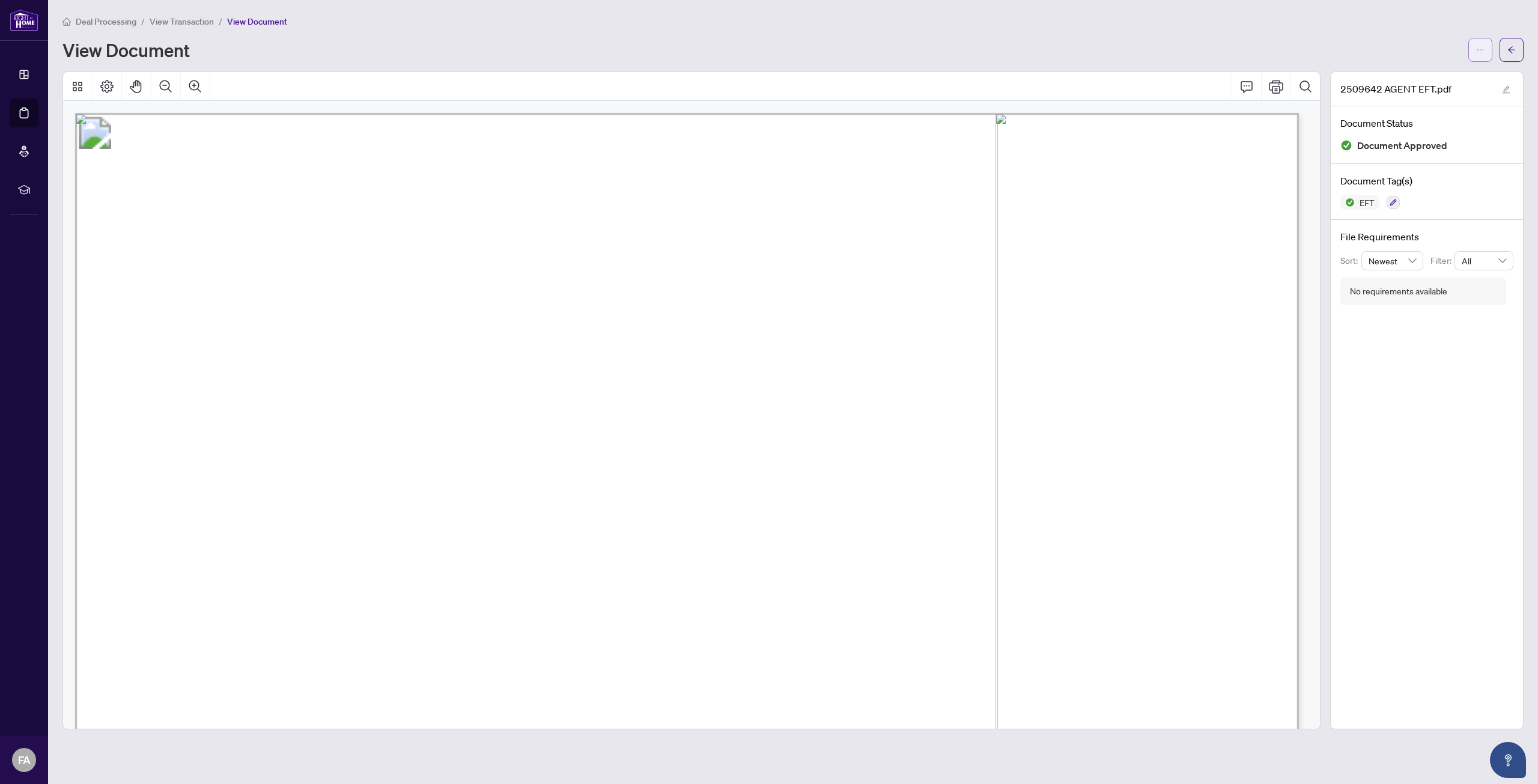
click at [1486, 48] on button "button" at bounding box center [1480, 50] width 24 height 24
click at [1444, 76] on span "Download" at bounding box center [1437, 75] width 91 height 14
